Goal: Task Accomplishment & Management: Manage account settings

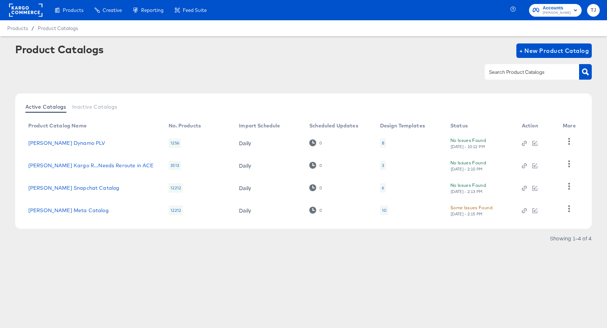
drag, startPoint x: 7, startPoint y: 7, endPoint x: 19, endPoint y: 9, distance: 12.2
click at [9, 7] on div "Products Products Product Catalogs Enhance Your Product Catalog, Map Them to Pu…" at bounding box center [106, 10] width 212 height 20
click at [20, 9] on rect at bounding box center [25, 10] width 33 height 13
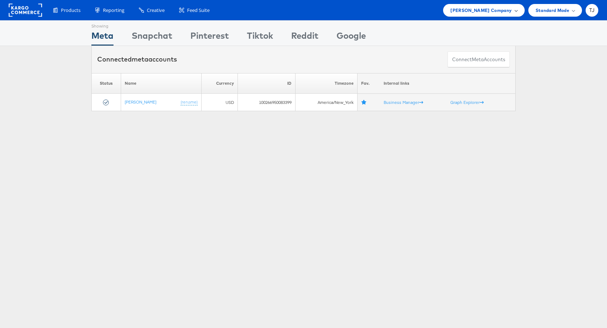
click at [505, 9] on span "Steve Madden Company" at bounding box center [480, 11] width 61 height 8
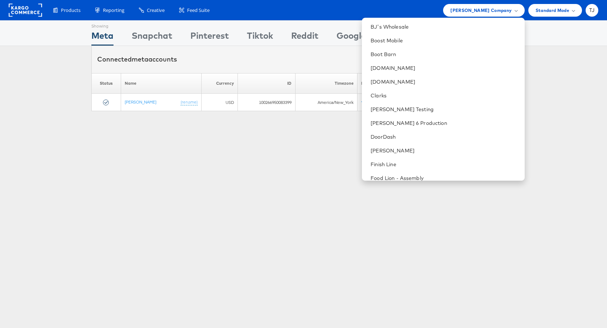
scroll to position [234, 0]
click at [444, 134] on link "DoorDash" at bounding box center [445, 137] width 148 height 7
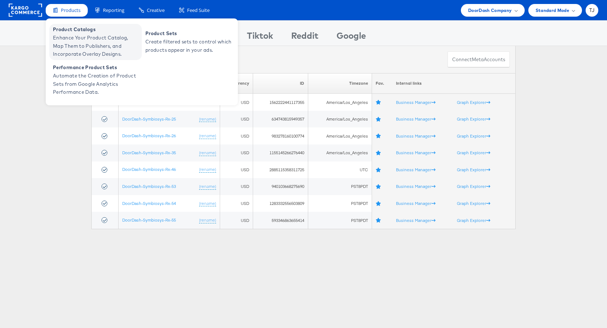
click at [71, 35] on span "Enhance Your Product Catalog, Map Them to Publishers, and Incorporate Overlay D…" at bounding box center [96, 46] width 87 height 25
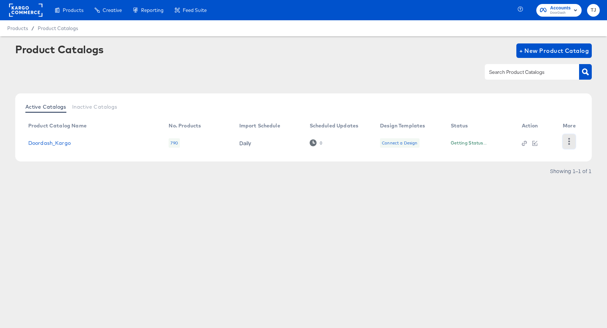
click at [568, 144] on icon "button" at bounding box center [569, 141] width 7 height 7
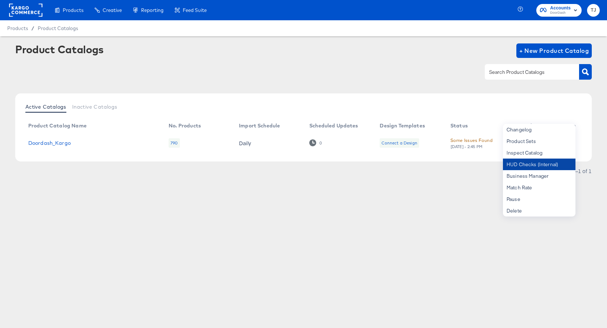
click at [553, 165] on div "HUD Checks (Internal)" at bounding box center [539, 165] width 73 height 12
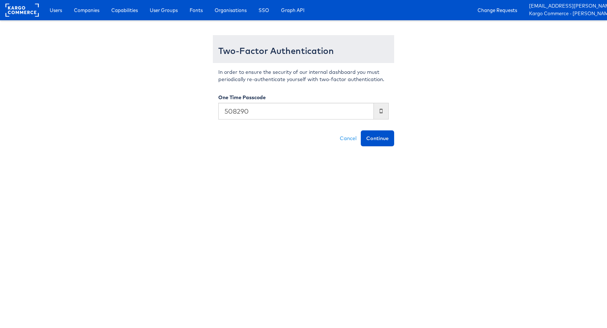
type input "508290"
click at [361, 131] on button "Continue" at bounding box center [377, 139] width 33 height 16
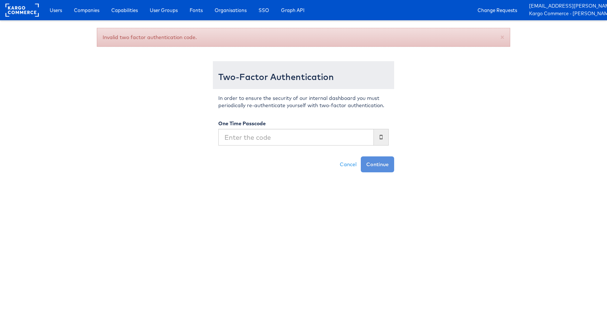
click at [238, 136] on input "text" at bounding box center [296, 137] width 156 height 17
type input "408290"
click at [361, 157] on button "Continue" at bounding box center [377, 165] width 33 height 16
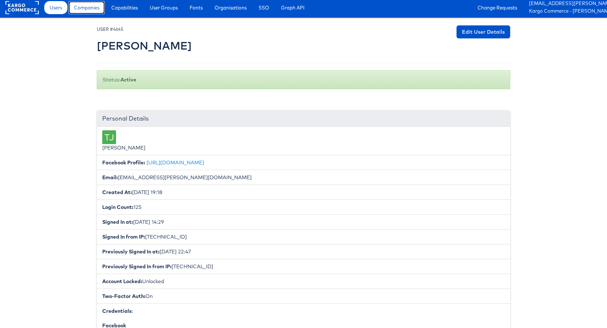
click at [83, 9] on span "Companies" at bounding box center [86, 7] width 25 height 7
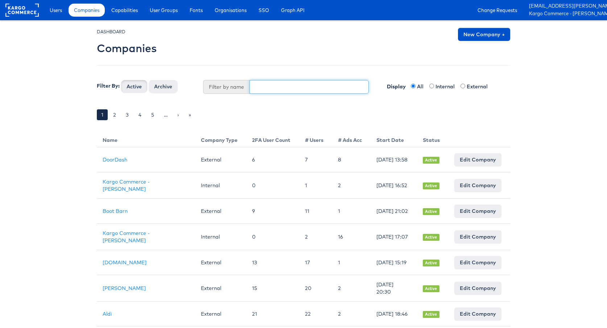
click at [284, 86] on input "text" at bounding box center [309, 87] width 120 height 14
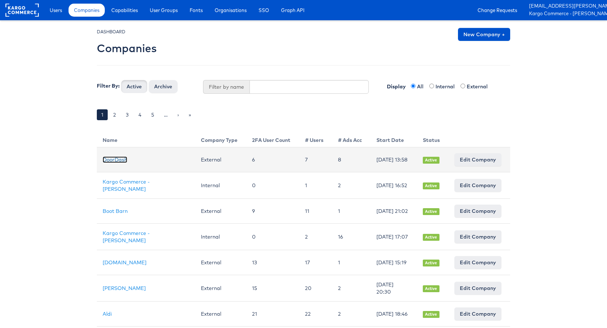
drag, startPoint x: 111, startPoint y: 161, endPoint x: 106, endPoint y: 161, distance: 5.1
click at [111, 161] on link "DoorDash" at bounding box center [115, 160] width 25 height 7
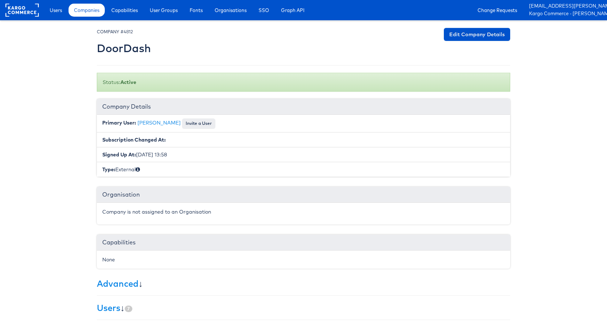
scroll to position [97, 0]
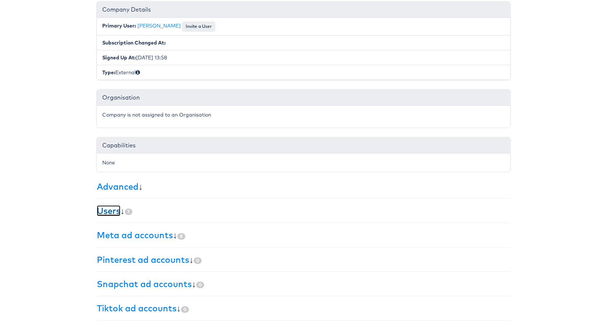
drag, startPoint x: 109, startPoint y: 210, endPoint x: 177, endPoint y: 229, distance: 70.8
click at [109, 210] on link "Users" at bounding box center [109, 211] width 24 height 11
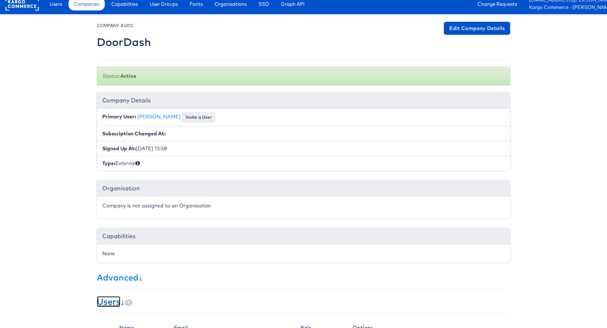
scroll to position [0, 0]
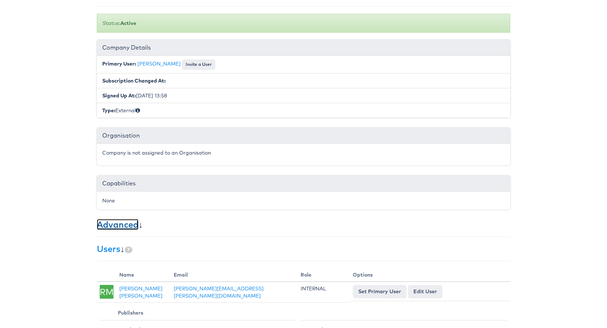
click at [125, 223] on link "Advanced" at bounding box center [118, 224] width 42 height 11
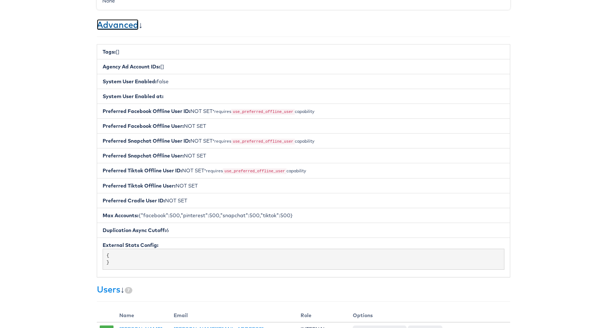
scroll to position [268, 0]
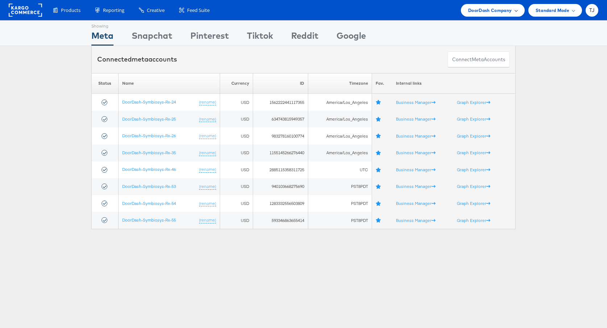
click at [514, 14] on div "DoorDash Company" at bounding box center [493, 10] width 64 height 13
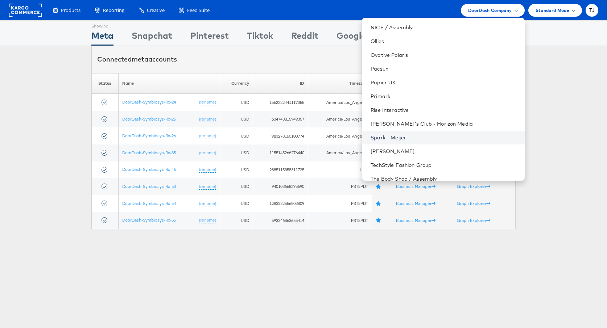
scroll to position [855, 0]
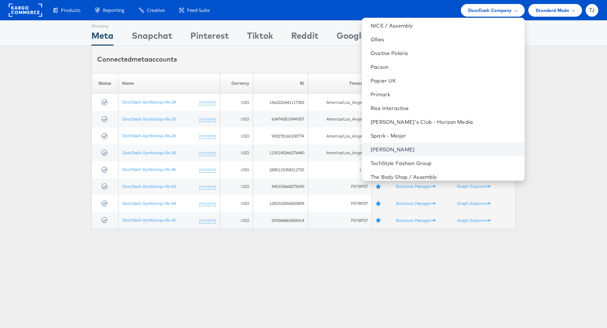
click at [450, 149] on link "Steve Madden" at bounding box center [445, 149] width 148 height 7
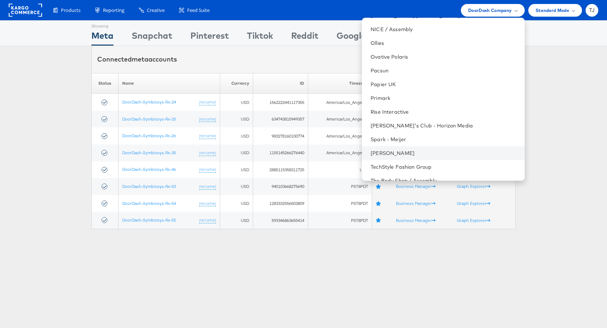
scroll to position [850, 0]
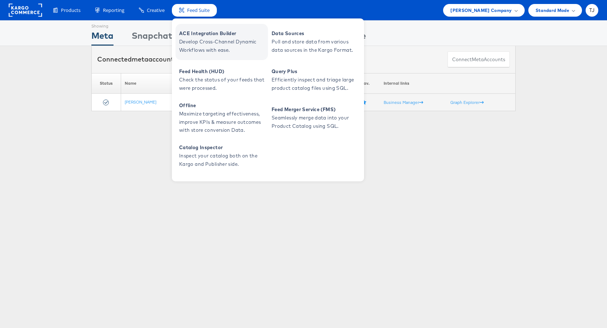
click at [193, 33] on span "ACE Integration Builder" at bounding box center [222, 33] width 87 height 8
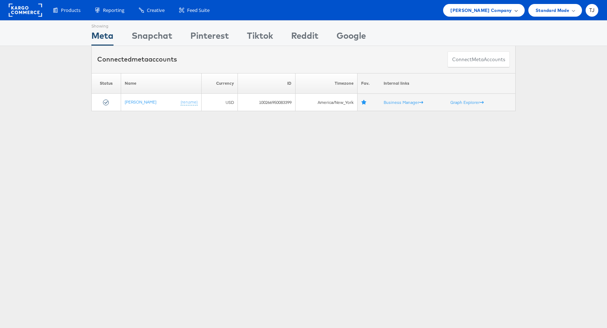
click at [481, 13] on span "[PERSON_NAME] Company" at bounding box center [480, 11] width 61 height 8
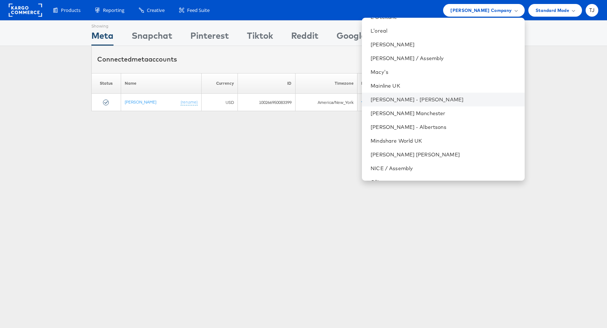
scroll to position [728, 0]
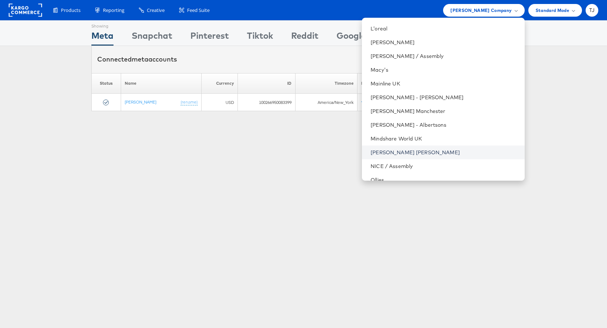
click at [449, 153] on link "[PERSON_NAME] [PERSON_NAME]" at bounding box center [445, 152] width 148 height 7
click at [427, 152] on link "[PERSON_NAME] [PERSON_NAME]" at bounding box center [445, 152] width 148 height 7
click at [430, 151] on link "[PERSON_NAME] [PERSON_NAME]" at bounding box center [445, 152] width 148 height 7
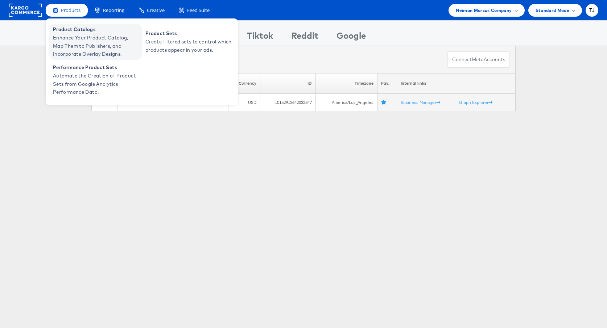
click at [62, 31] on span "Product Catalogs" at bounding box center [96, 29] width 87 height 8
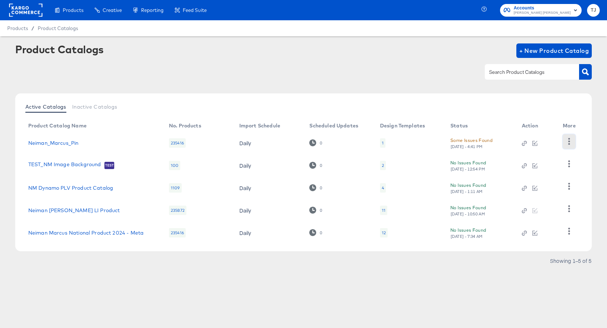
click at [571, 141] on icon "button" at bounding box center [569, 141] width 7 height 7
click at [551, 166] on div "HUD Checks (Internal)" at bounding box center [539, 168] width 73 height 12
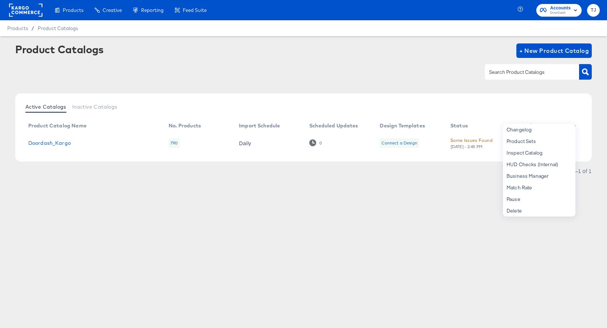
click at [22, 9] on rect at bounding box center [25, 10] width 33 height 13
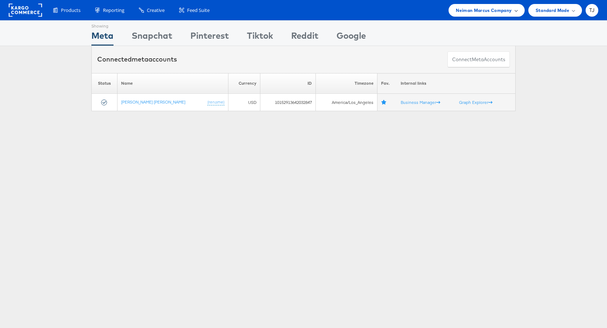
click at [512, 11] on div "Neiman Marcus Company" at bounding box center [486, 11] width 61 height 8
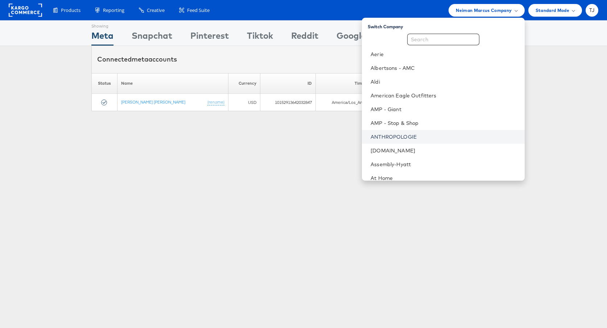
click at [453, 137] on link "ANTHROPOLOGIE" at bounding box center [445, 136] width 148 height 7
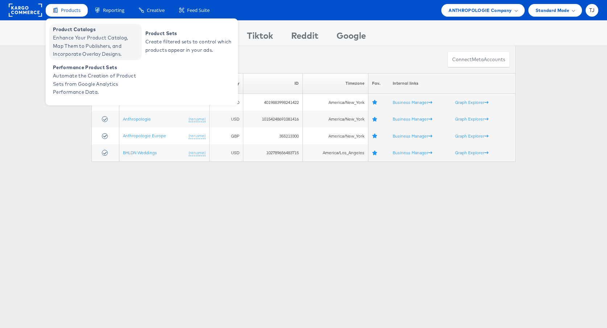
click at [70, 32] on span "Product Catalogs" at bounding box center [96, 29] width 87 height 8
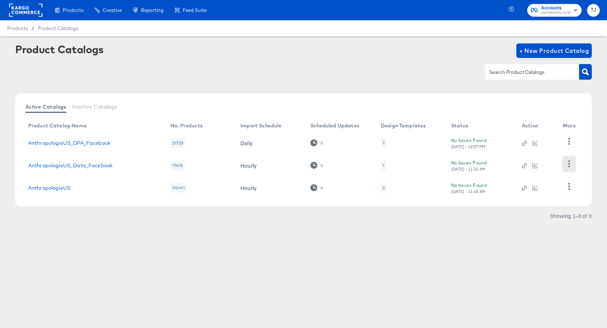
click at [569, 165] on icon "button" at bounding box center [569, 164] width 7 height 7
click at [539, 140] on div "HUD Checks (Internal)" at bounding box center [539, 142] width 73 height 12
drag, startPoint x: 320, startPoint y: 209, endPoint x: 347, endPoint y: 210, distance: 26.5
click at [320, 209] on div "Active Catalogs Inactive Catalogs Product Catalog Name No. Products Import Sche…" at bounding box center [303, 160] width 576 height 132
click at [568, 185] on icon "button" at bounding box center [569, 186] width 7 height 7
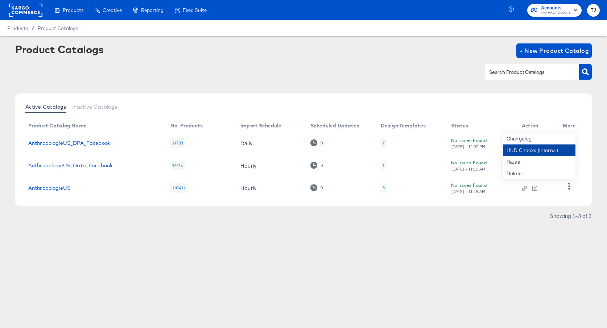
click at [537, 151] on div "HUD Checks (Internal)" at bounding box center [539, 151] width 73 height 12
click at [359, 267] on div "Products Creative Reporting Feed Suite Accounts ANTHROPOLOGIE TJ Products / Pro…" at bounding box center [303, 164] width 607 height 328
click at [568, 164] on icon "button" at bounding box center [569, 164] width 2 height 7
click at [548, 154] on div "Pause" at bounding box center [539, 153] width 73 height 12
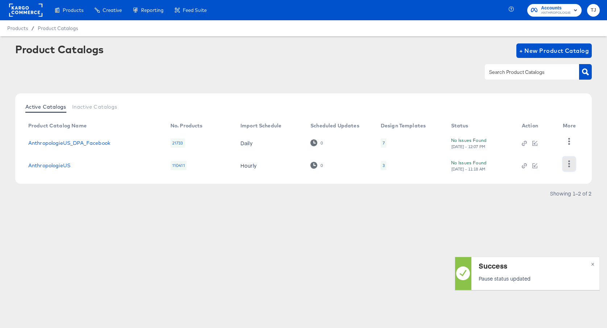
click at [569, 165] on icon "button" at bounding box center [569, 164] width 7 height 7
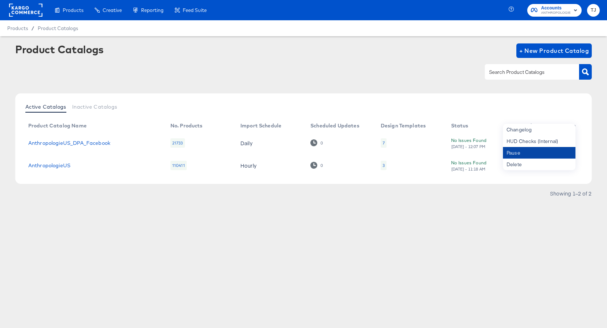
click at [543, 151] on div "Pause" at bounding box center [539, 153] width 73 height 12
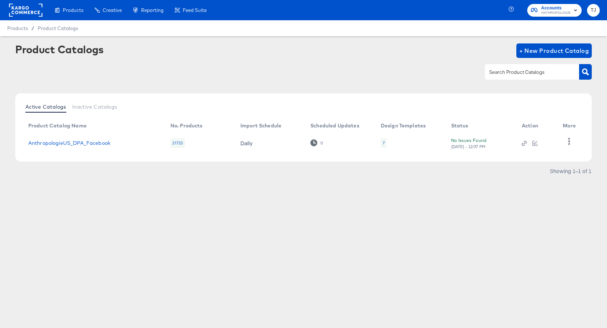
click at [25, 9] on rect at bounding box center [25, 10] width 33 height 13
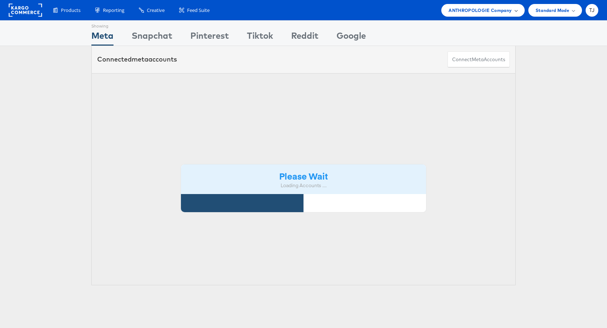
click at [503, 9] on span "ANTHROPOLOGIE Company" at bounding box center [479, 11] width 63 height 8
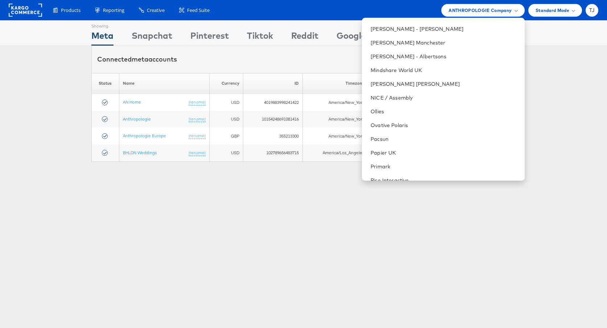
scroll to position [790, 0]
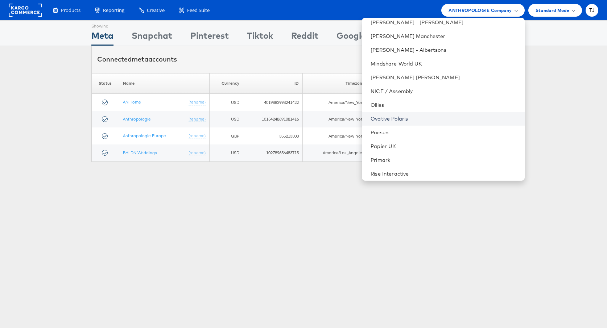
click at [447, 116] on link "Ovative Polaris" at bounding box center [445, 118] width 148 height 7
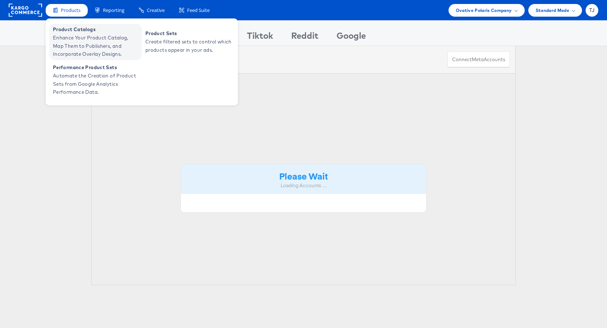
click at [62, 30] on span "Product Catalogs" at bounding box center [96, 29] width 87 height 8
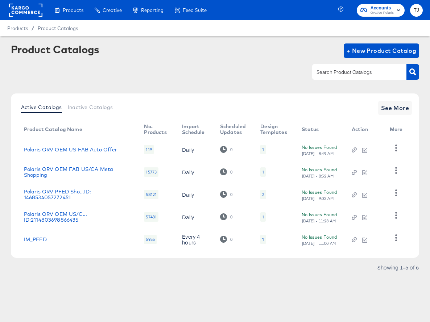
click at [25, 8] on rect at bounding box center [25, 10] width 33 height 13
click at [24, 8] on rect at bounding box center [25, 10] width 33 height 13
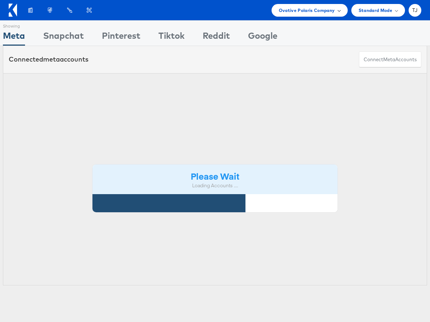
click at [325, 8] on span "Ovative Polaris Company" at bounding box center [307, 11] width 56 height 8
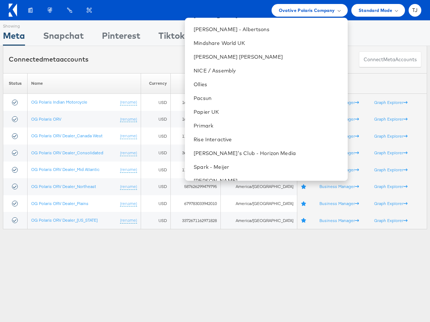
scroll to position [1025, 0]
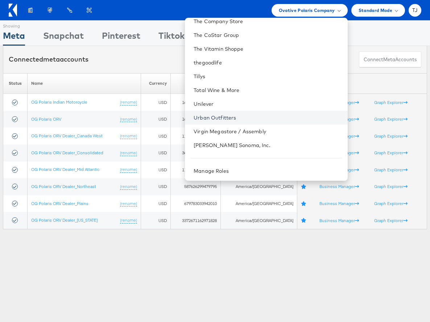
click at [276, 119] on link "Urban Outfitters" at bounding box center [268, 117] width 148 height 7
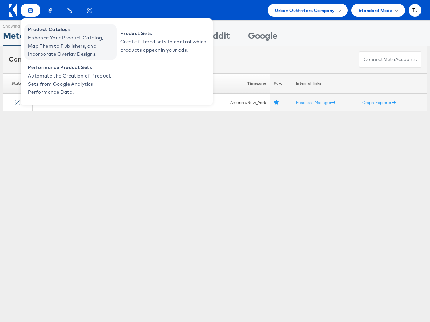
click at [39, 38] on span "Enhance Your Product Catalog, Map Them to Publishers, and Incorporate Overlay D…" at bounding box center [71, 46] width 87 height 25
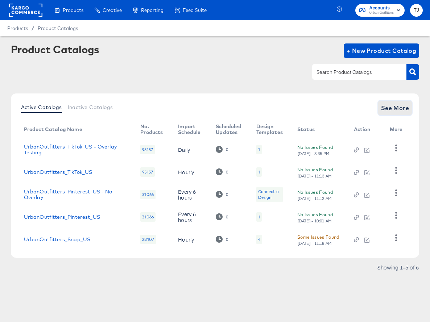
click at [396, 109] on span "See More" at bounding box center [395, 108] width 28 height 10
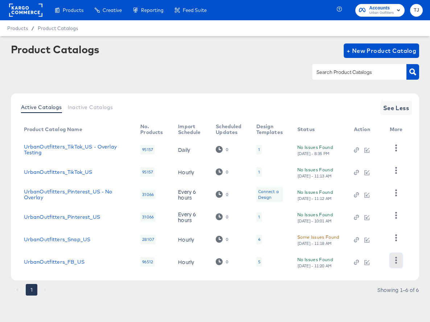
click at [396, 261] on icon "button" at bounding box center [396, 260] width 7 height 7
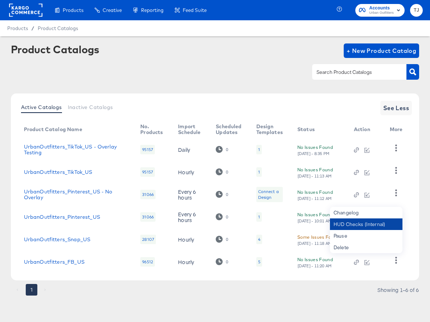
click at [386, 221] on div "HUD Checks (Internal)" at bounding box center [366, 225] width 73 height 12
click at [33, 12] on rect at bounding box center [25, 10] width 33 height 13
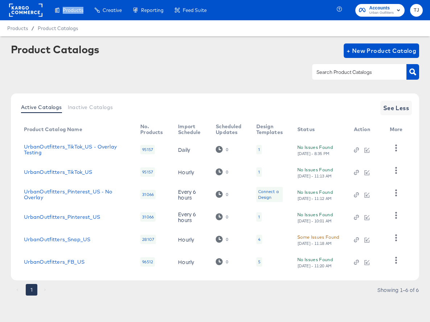
click at [33, 12] on rect at bounding box center [25, 10] width 33 height 13
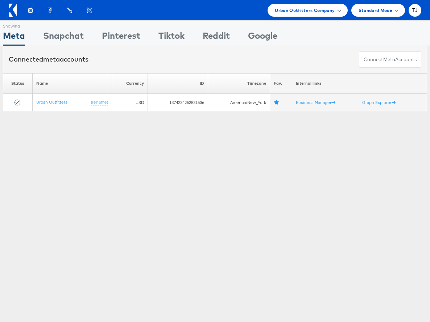
click at [326, 9] on span "Urban Outfitters Company" at bounding box center [305, 11] width 60 height 8
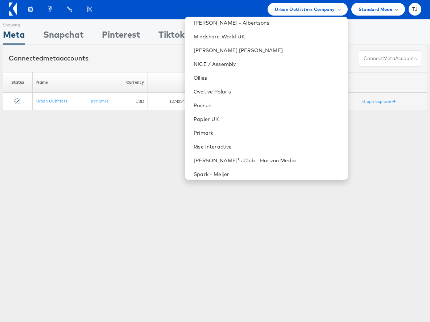
scroll to position [856, 0]
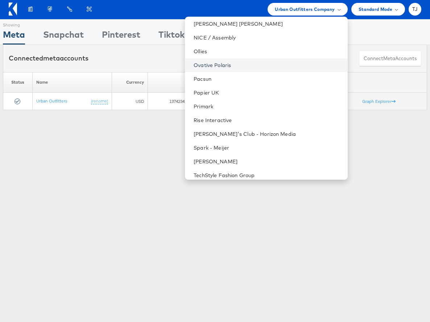
click at [271, 66] on link "Ovative Polaris" at bounding box center [268, 65] width 148 height 7
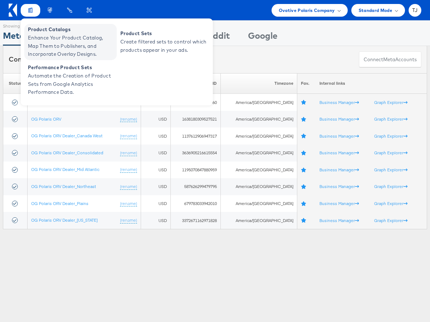
click at [41, 38] on span "Enhance Your Product Catalog, Map Them to Publishers, and Incorporate Overlay D…" at bounding box center [71, 46] width 87 height 25
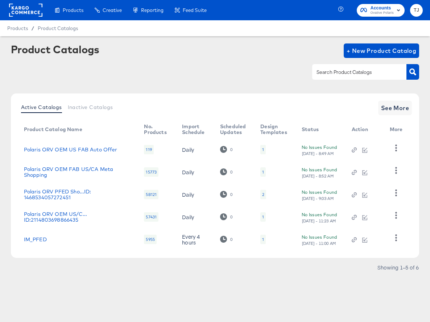
click at [22, 4] on rect at bounding box center [25, 10] width 33 height 13
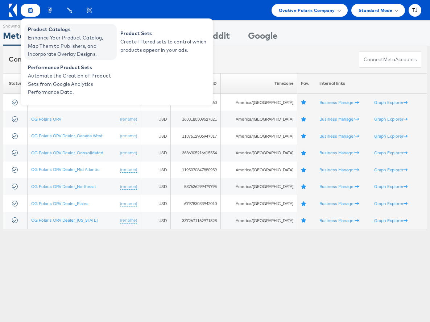
click at [36, 34] on span "Enhance Your Product Catalog, Map Them to Publishers, and Incorporate Overlay D…" at bounding box center [71, 46] width 87 height 25
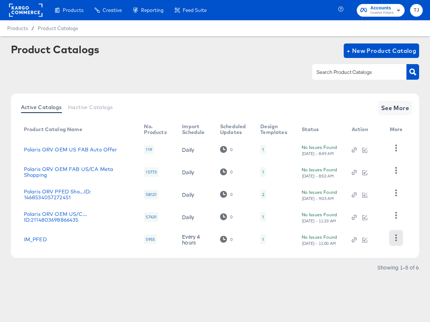
click at [400, 240] on button "button" at bounding box center [396, 238] width 13 height 15
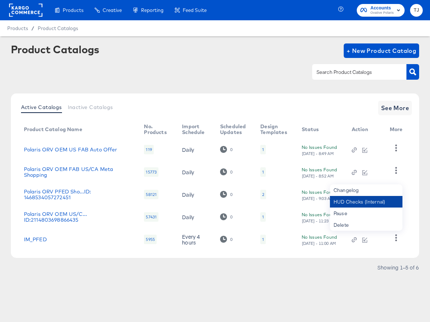
click at [356, 201] on div "HUD Checks (Internal)" at bounding box center [366, 202] width 73 height 12
click at [389, 107] on span "See More" at bounding box center [395, 108] width 28 height 10
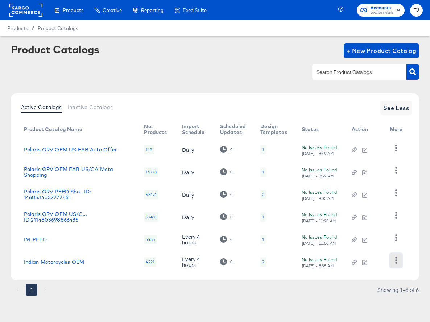
click at [395, 262] on icon "button" at bounding box center [396, 260] width 7 height 7
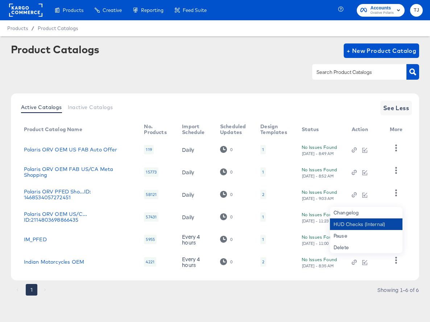
click at [366, 222] on div "HUD Checks (Internal)" at bounding box center [366, 225] width 73 height 12
click at [64, 261] on link "Indian Motorcycles OEM" at bounding box center [54, 262] width 60 height 6
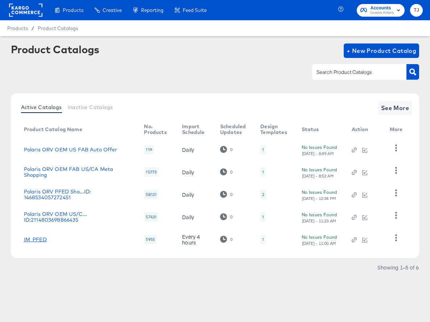
click at [39, 241] on link "IM_PFED" at bounding box center [35, 240] width 23 height 6
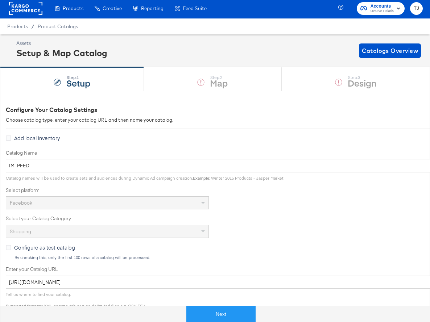
scroll to position [3, 0]
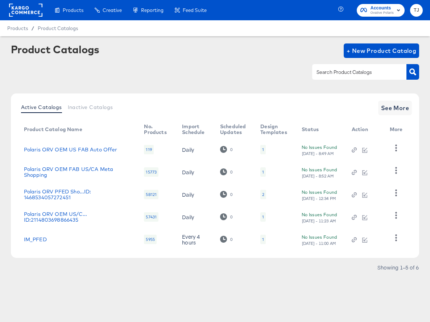
click at [27, 7] on rect at bounding box center [25, 10] width 33 height 13
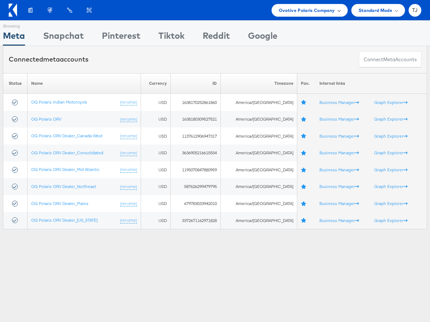
click at [308, 12] on span "Ovative Polaris Company" at bounding box center [307, 11] width 56 height 8
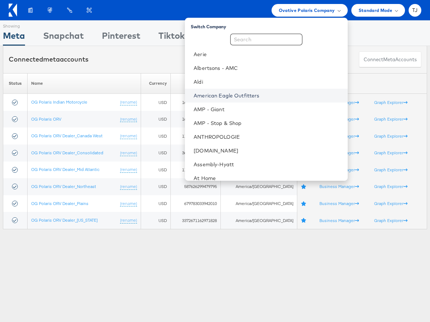
click at [276, 95] on link "American Eagle Outfitters" at bounding box center [268, 95] width 148 height 7
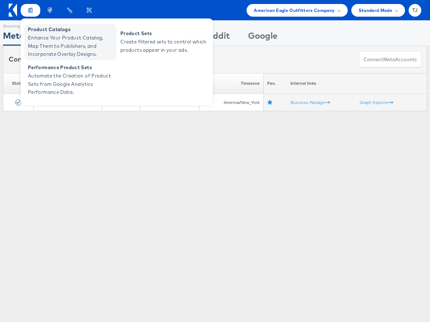
click at [30, 41] on span "Enhance Your Product Catalog, Map Them to Publishers, and Incorporate Overlay D…" at bounding box center [71, 46] width 87 height 25
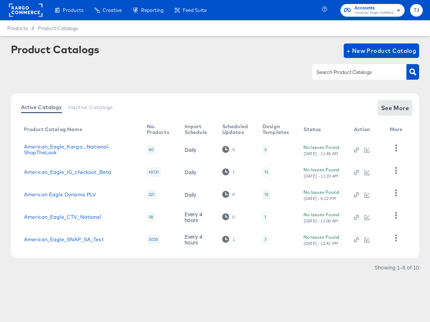
click at [398, 109] on span "See More" at bounding box center [395, 108] width 28 height 10
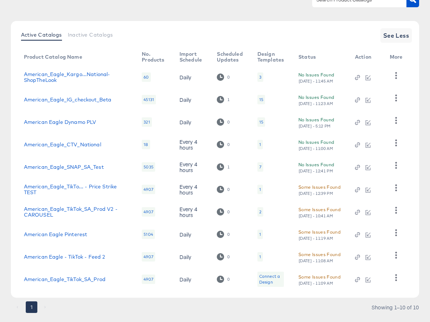
scroll to position [89, 0]
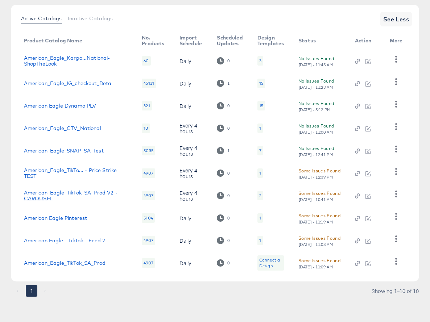
click at [83, 191] on link "American_Eagle_TikTok_SA_Prod V2 - CAROUSEL" at bounding box center [76, 196] width 104 height 12
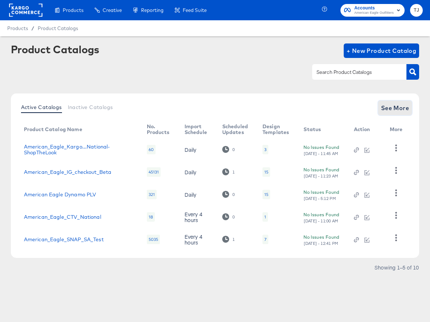
click at [405, 108] on span "See More" at bounding box center [395, 108] width 28 height 10
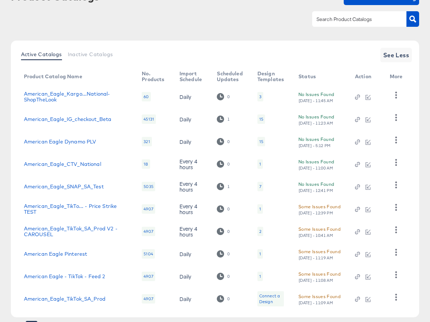
scroll to position [86, 0]
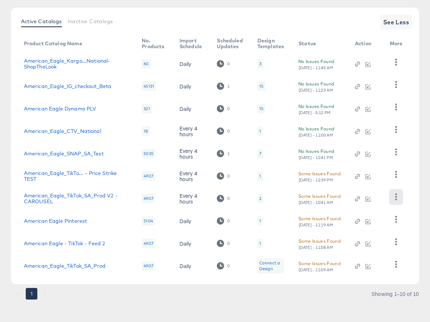
click at [397, 196] on icon "button" at bounding box center [396, 197] width 7 height 7
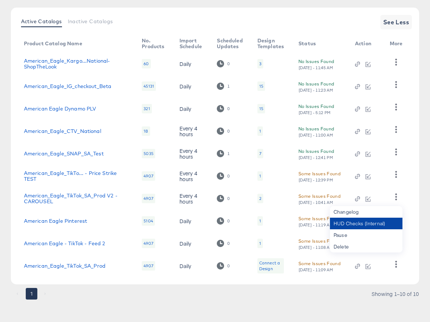
click at [374, 226] on div "HUD Checks (Internal)" at bounding box center [366, 224] width 73 height 12
